Goal: Transaction & Acquisition: Purchase product/service

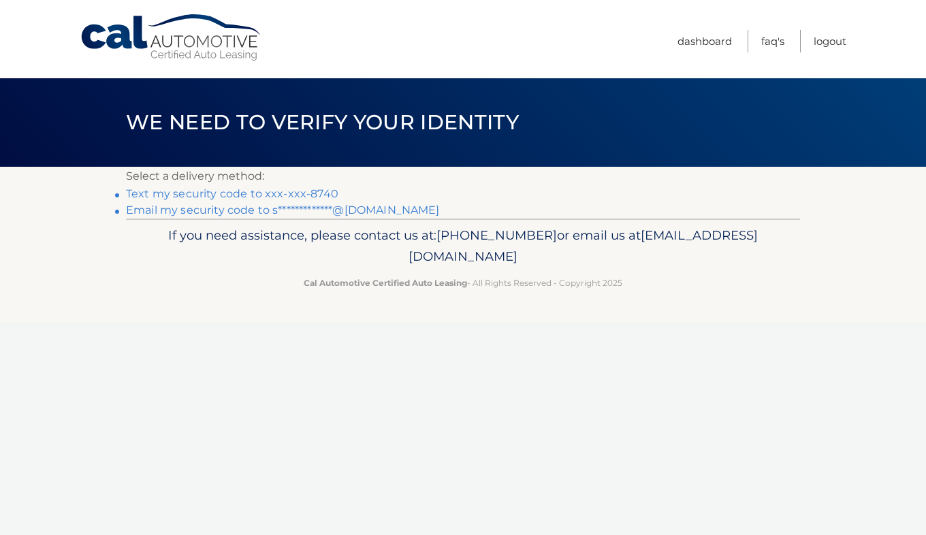
click at [347, 209] on link "**********" at bounding box center [283, 210] width 314 height 13
click at [309, 193] on link "Text my security code to xxx-xxx-8740" at bounding box center [232, 193] width 213 height 13
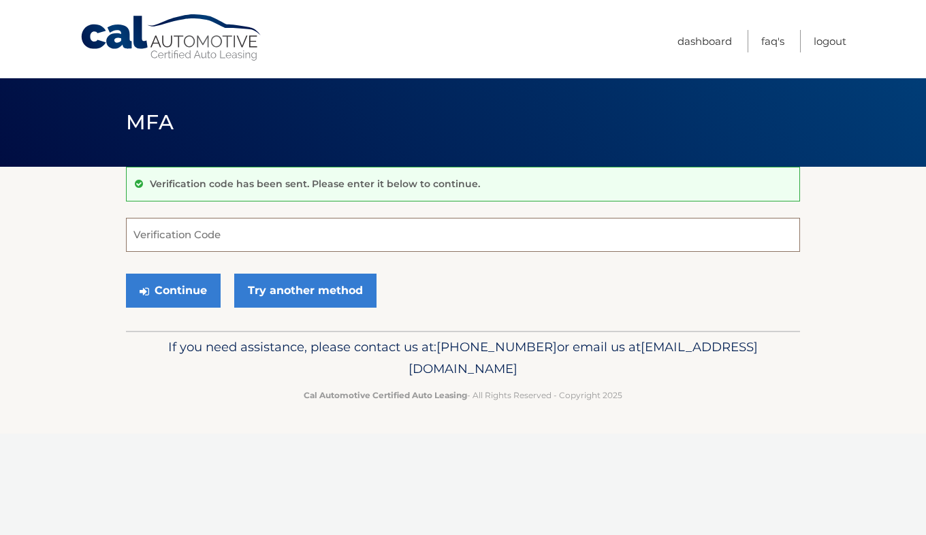
click at [285, 226] on input "Verification Code" at bounding box center [463, 235] width 674 height 34
type input "350775"
click at [183, 294] on button "Continue" at bounding box center [173, 291] width 95 height 34
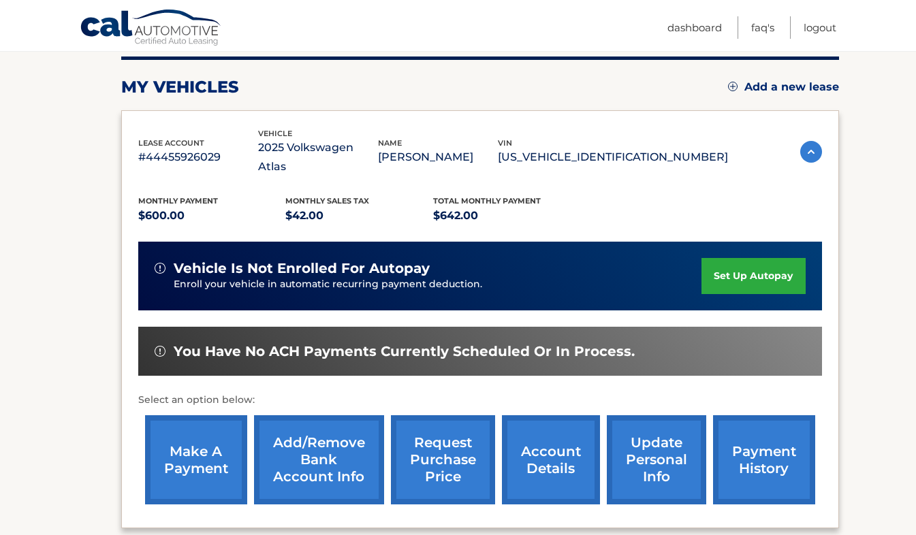
scroll to position [173, 0]
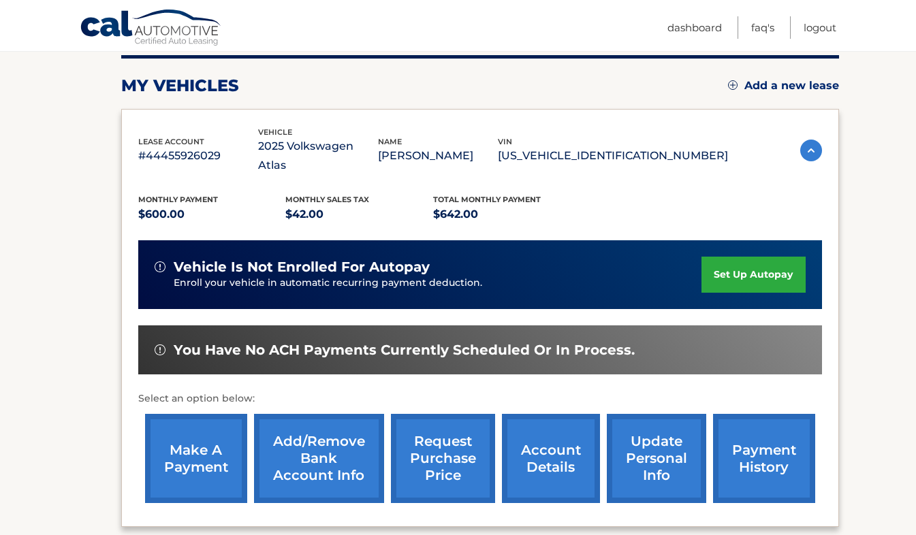
click at [195, 445] on link "make a payment" at bounding box center [196, 458] width 102 height 89
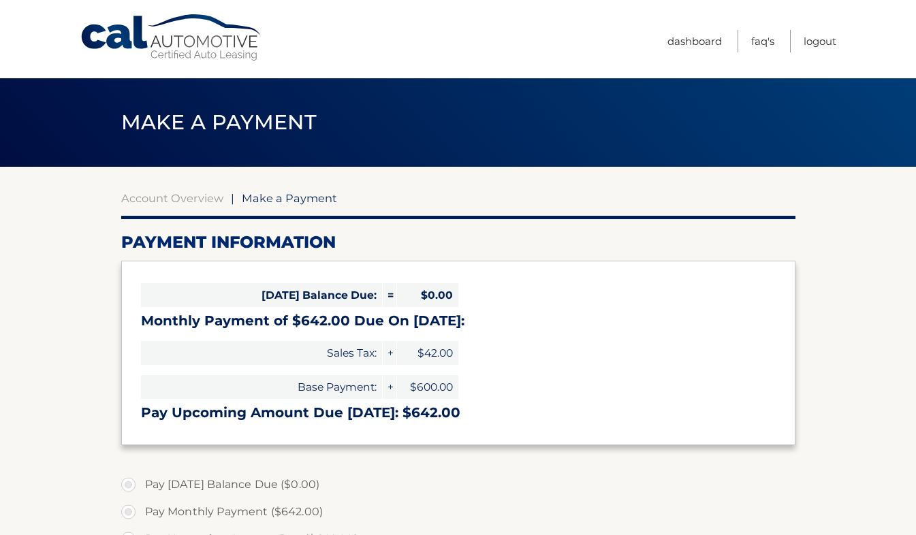
select select "MWI5YzZmOGMtMGRiYy00NzdmLWE1NzMtYWQxMGNjY2FkNmIx"
click at [195, 445] on section "Account Overview | Make a Payment Payment Information Today's Balance Due: = $0…" at bounding box center [458, 530] width 674 height 678
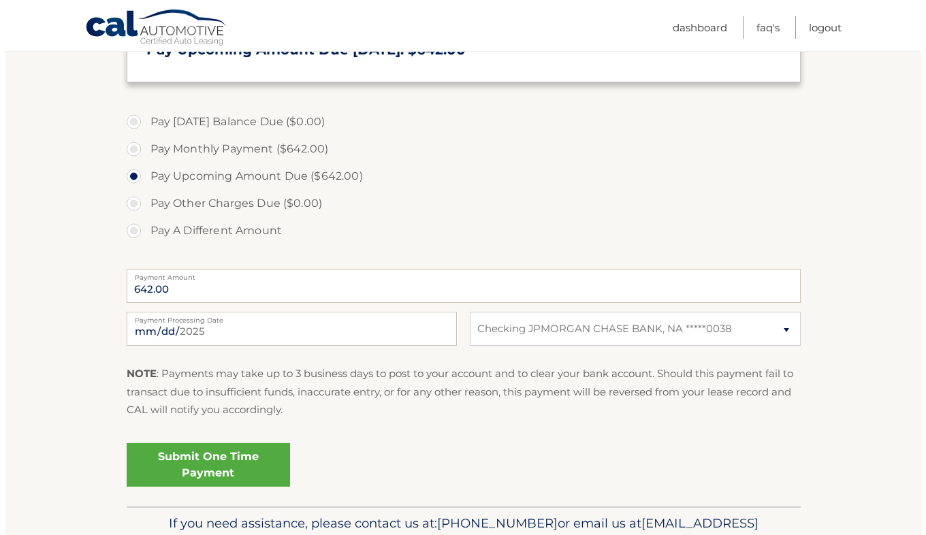
scroll to position [364, 0]
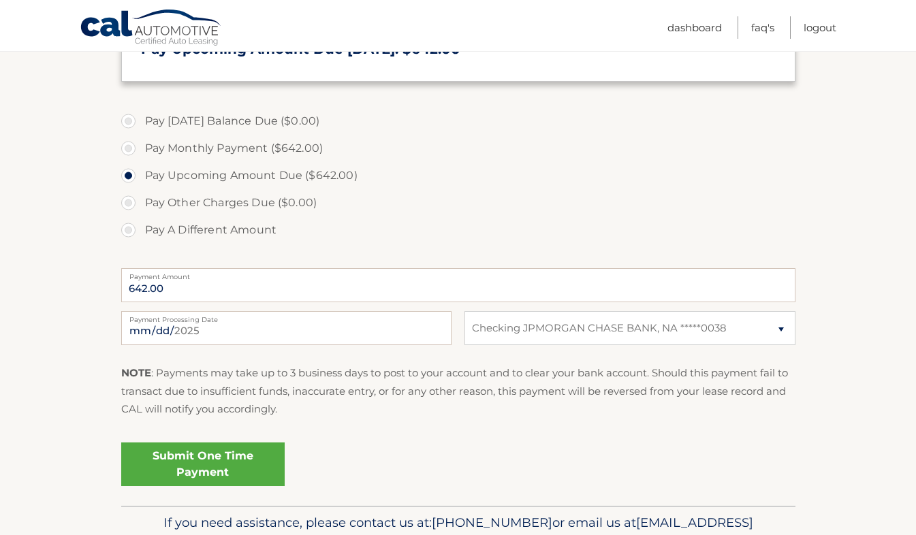
click at [202, 459] on link "Submit One Time Payment" at bounding box center [202, 465] width 163 height 44
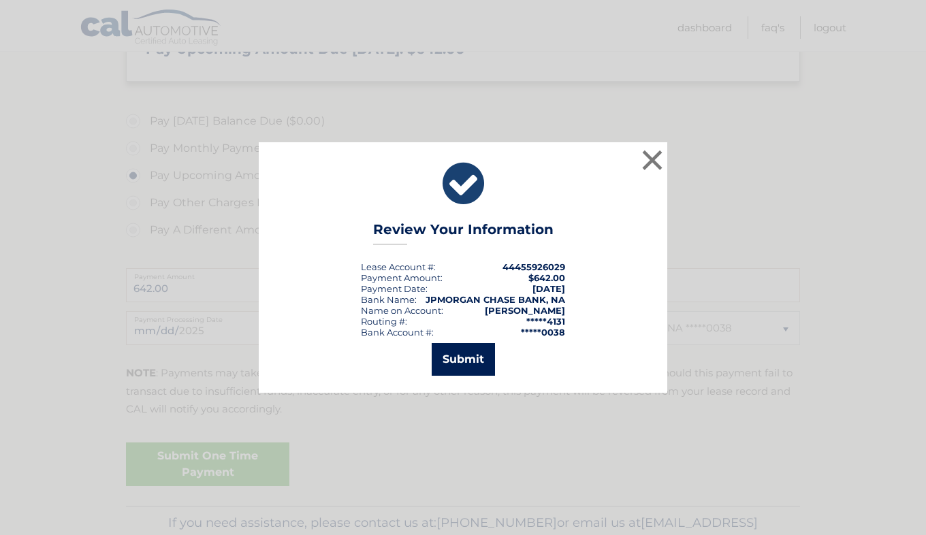
click at [467, 353] on button "Submit" at bounding box center [463, 359] width 63 height 33
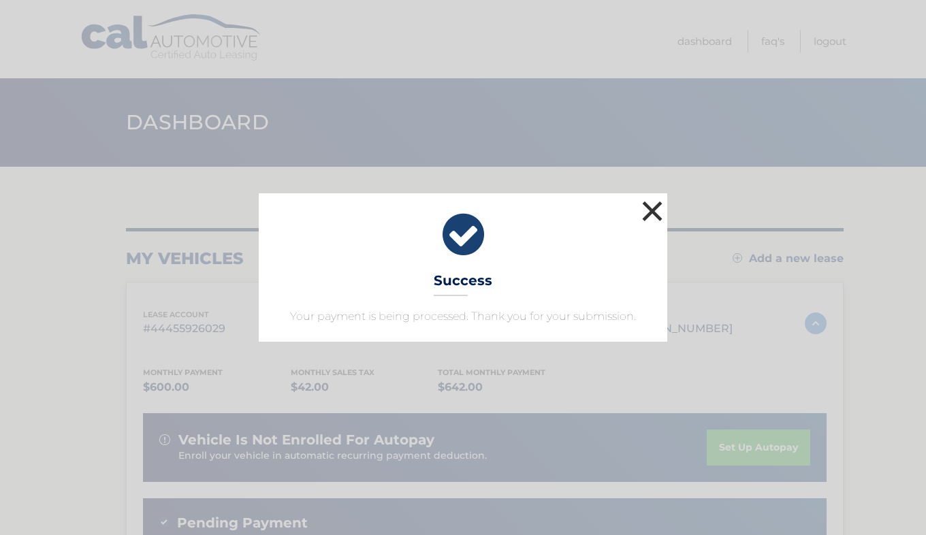
click at [645, 211] on button "×" at bounding box center [652, 211] width 27 height 27
